Goal: Task Accomplishment & Management: Manage account settings

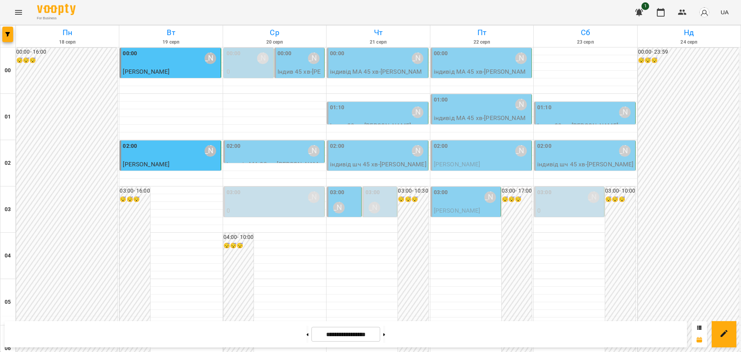
scroll to position [842, 0]
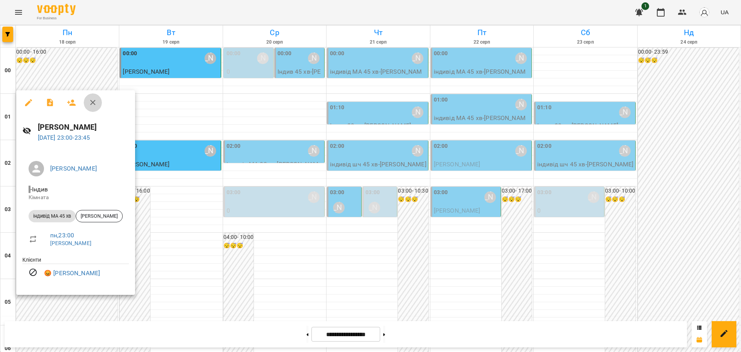
click at [92, 103] on icon "button" at bounding box center [92, 102] width 9 height 9
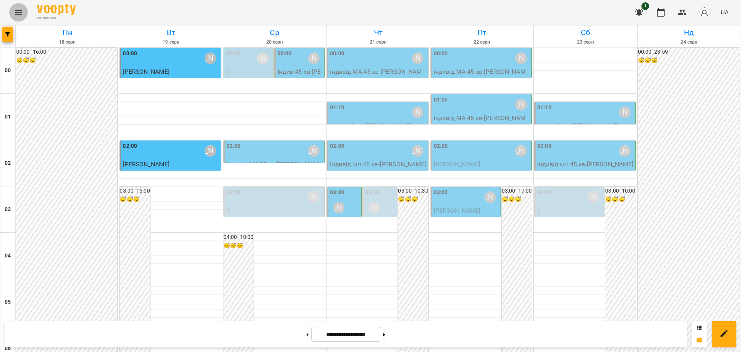
click at [14, 15] on icon "Menu" at bounding box center [18, 12] width 9 height 9
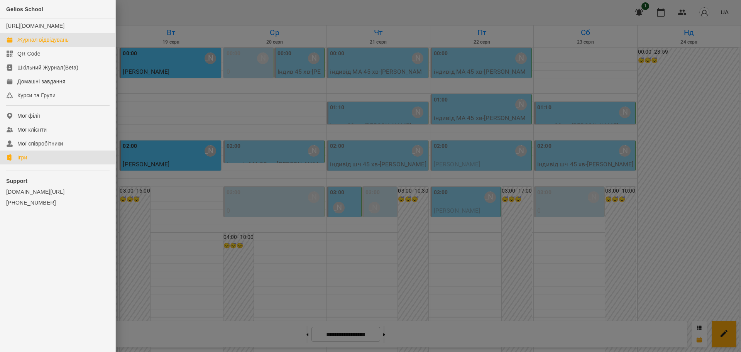
drag, startPoint x: 20, startPoint y: 167, endPoint x: 42, endPoint y: 166, distance: 22.0
click at [20, 161] on div "Ігри" at bounding box center [22, 158] width 10 height 8
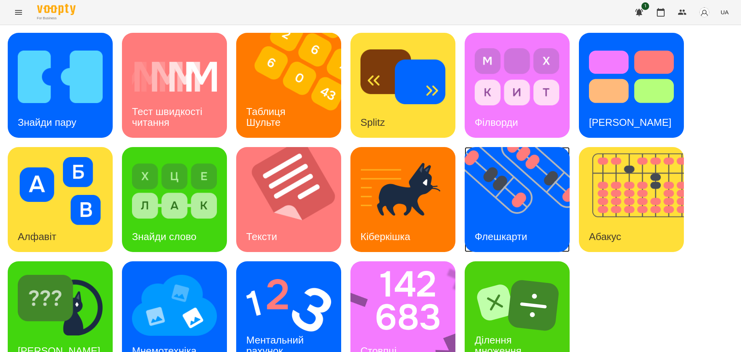
click at [535, 232] on div "Флешкарти" at bounding box center [501, 237] width 73 height 31
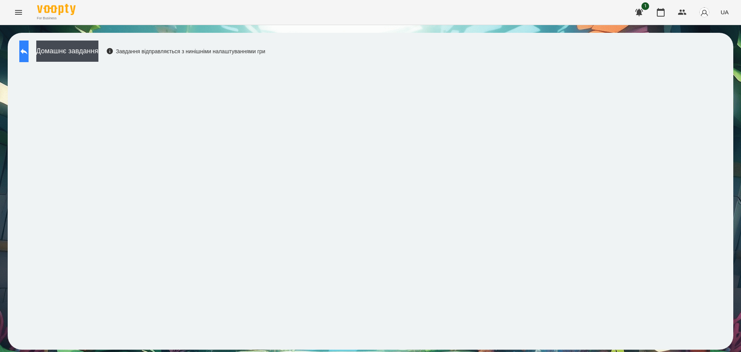
click at [29, 52] on icon at bounding box center [23, 51] width 9 height 9
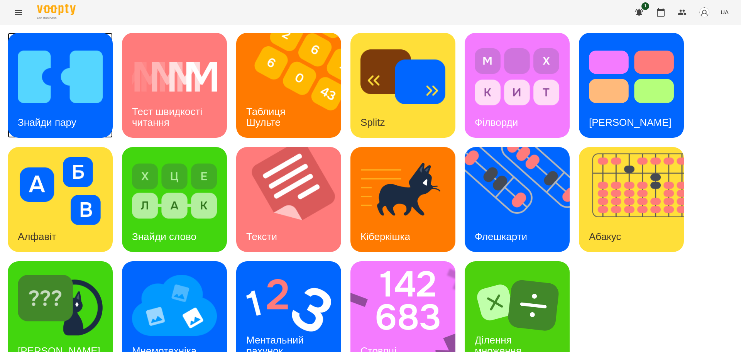
click at [44, 102] on img at bounding box center [60, 77] width 85 height 68
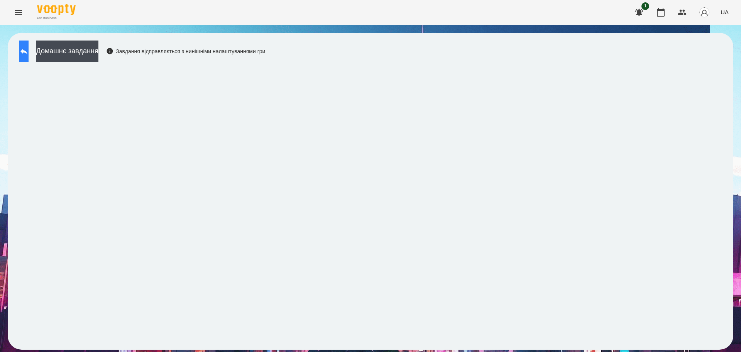
click at [29, 58] on button at bounding box center [23, 52] width 9 height 22
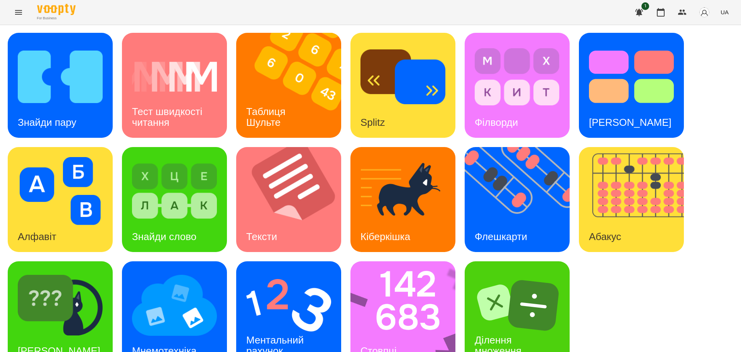
scroll to position [22, 0]
click at [295, 282] on img at bounding box center [288, 305] width 85 height 68
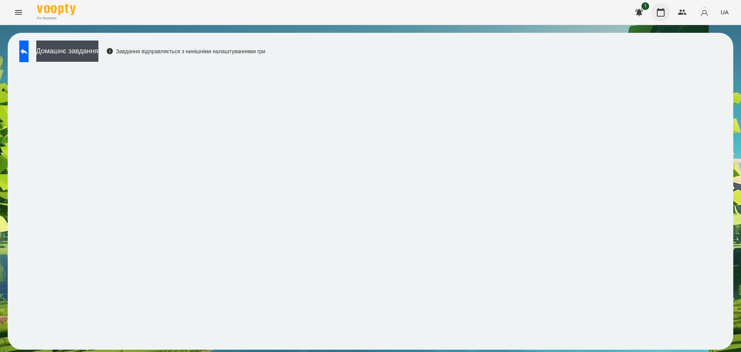
click at [661, 13] on icon "button" at bounding box center [660, 12] width 9 height 9
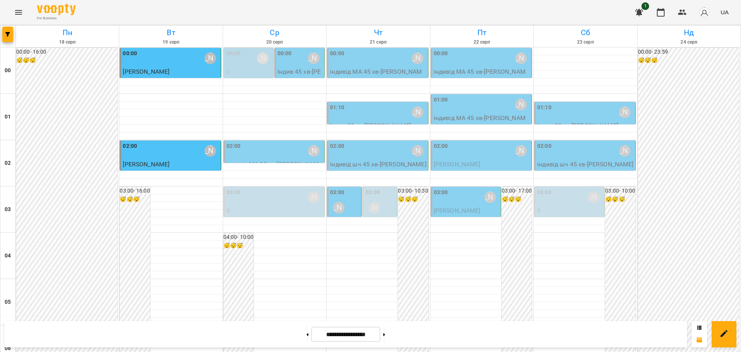
click at [309, 152] on div "[PERSON_NAME]" at bounding box center [314, 151] width 12 height 12
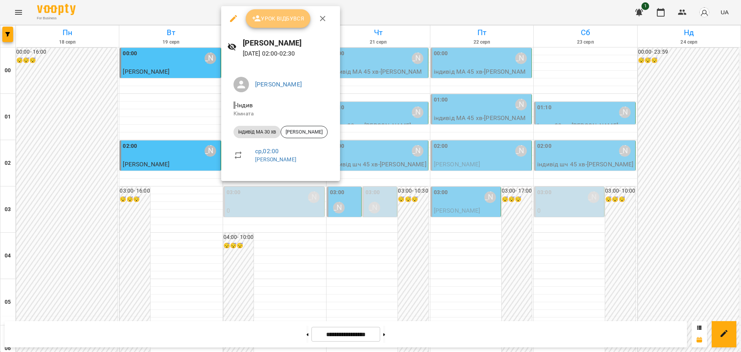
click at [290, 20] on span "Урок відбувся" at bounding box center [278, 18] width 53 height 9
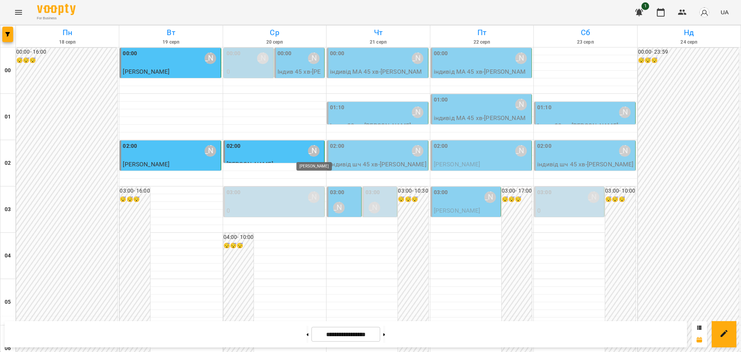
click at [311, 151] on div "[PERSON_NAME]" at bounding box center [314, 151] width 12 height 12
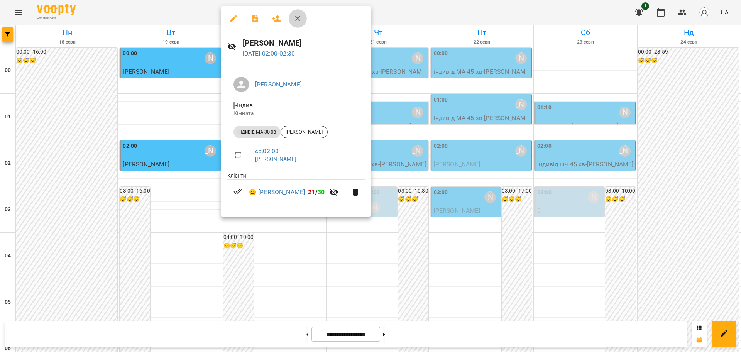
drag, startPoint x: 298, startPoint y: 16, endPoint x: 316, endPoint y: 4, distance: 21.7
click at [299, 16] on icon "button" at bounding box center [297, 18] width 9 height 9
